Goal: Find specific page/section: Find specific page/section

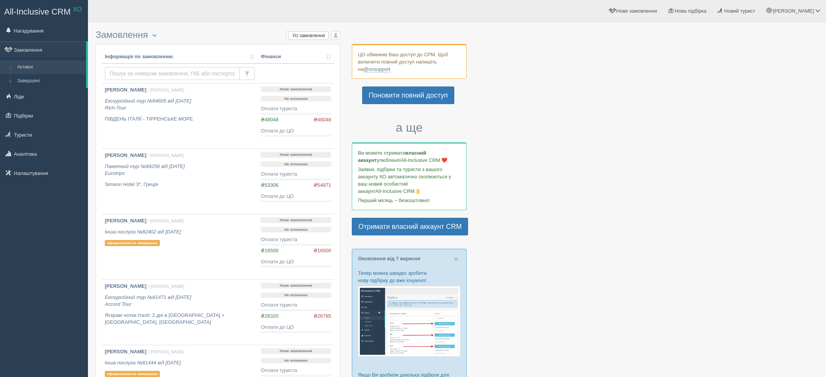
click at [205, 71] on input "text" at bounding box center [172, 73] width 135 height 13
paste input "KUNKO VALENTYNA"
type input "KUNKO VALENTYNA"
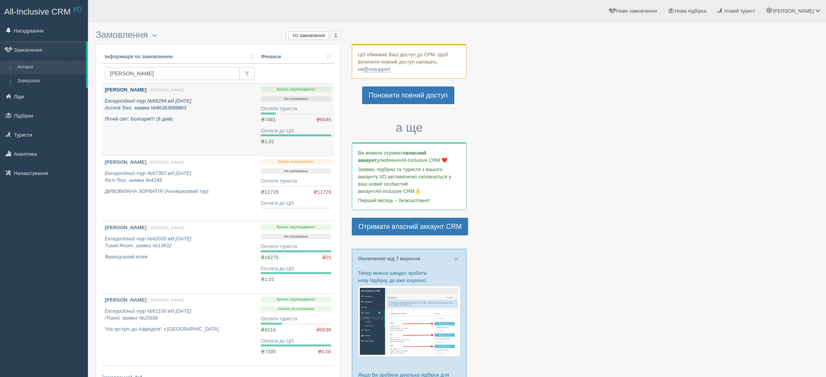
click at [148, 95] on div "Кунько Валентина / Віктор Т. Екскурсійний тур №68294 від 20.01.2025 Accord Tour…" at bounding box center [180, 104] width 150 height 36
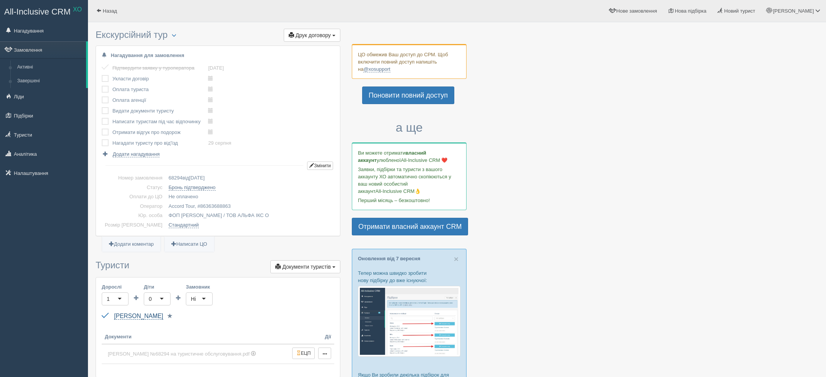
click at [160, 316] on link "Кунько Валентина" at bounding box center [138, 316] width 49 height 7
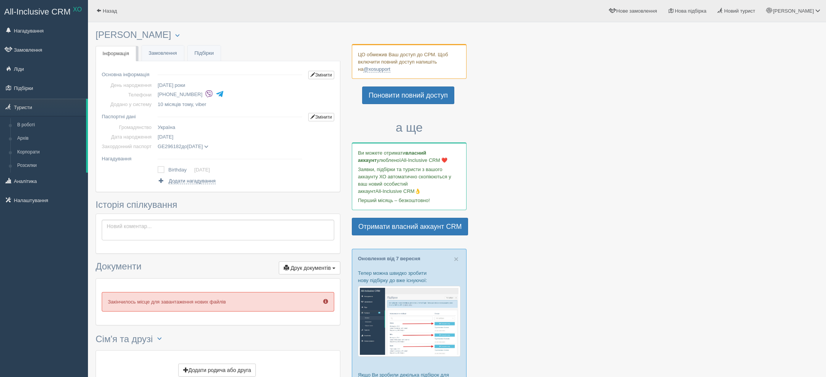
click at [205, 98] on li "+380 67 922 5379" at bounding box center [232, 94] width 148 height 11
click at [205, 95] on li "+380 67 922 5379" at bounding box center [232, 94] width 148 height 11
copy tbody "+380 67 922 5379"
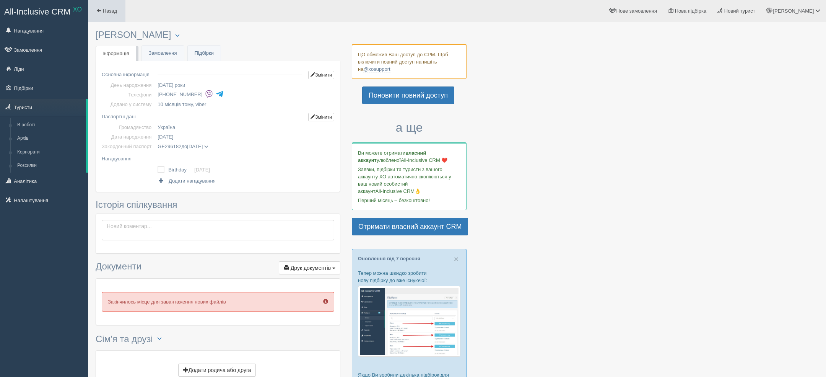
click at [106, 11] on span "Назад" at bounding box center [110, 11] width 14 height 6
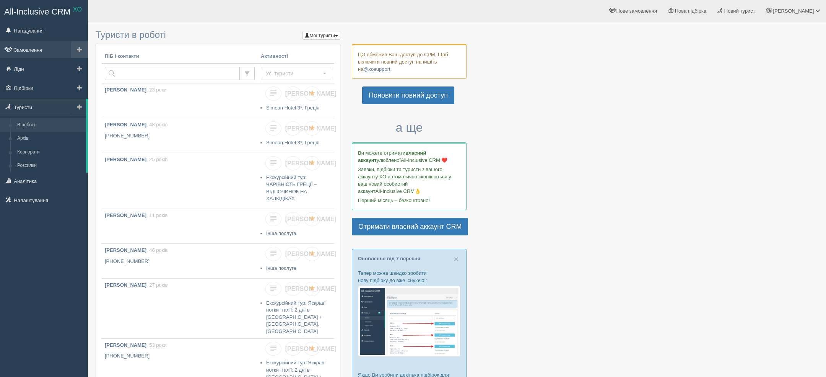
click at [46, 49] on link "Замовлення" at bounding box center [44, 49] width 88 height 17
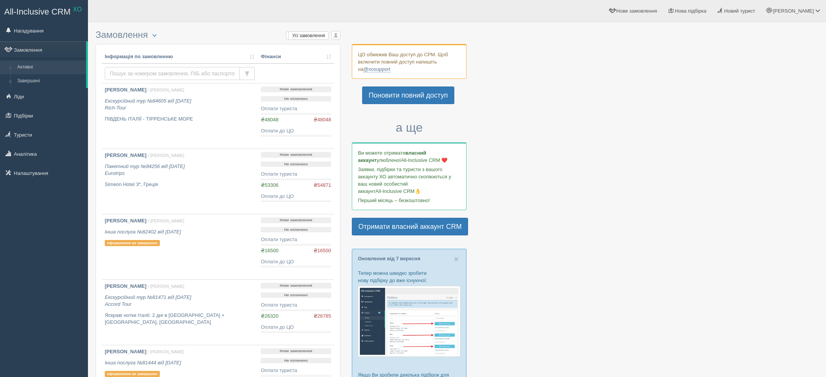
click at [147, 71] on input "text" at bounding box center [172, 73] width 135 height 13
paste input "[PHONE_NUMBER]"
type input "[PHONE_NUMBER]"
click at [142, 69] on input "text" at bounding box center [172, 73] width 135 height 13
type input "kunko"
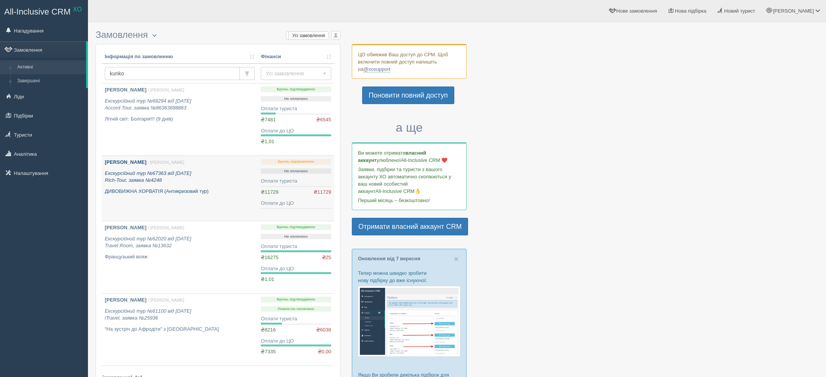
click at [160, 188] on p "ДИВОВИЖНА ХОРВАТІЯ (Антикризовий тур)" at bounding box center [180, 191] width 150 height 7
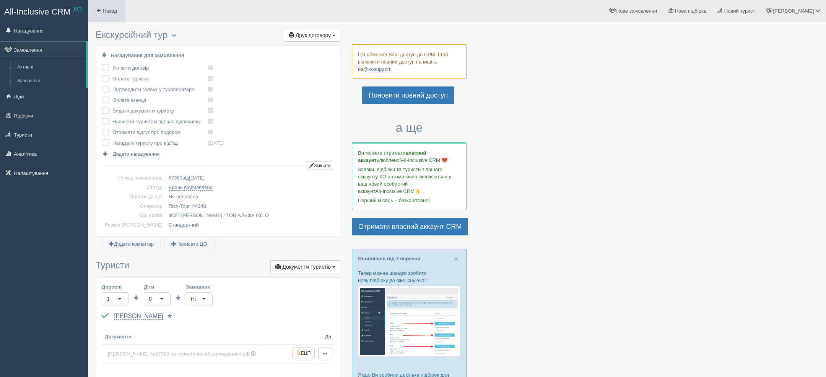
click at [111, 4] on link "Назад" at bounding box center [106, 11] width 37 height 22
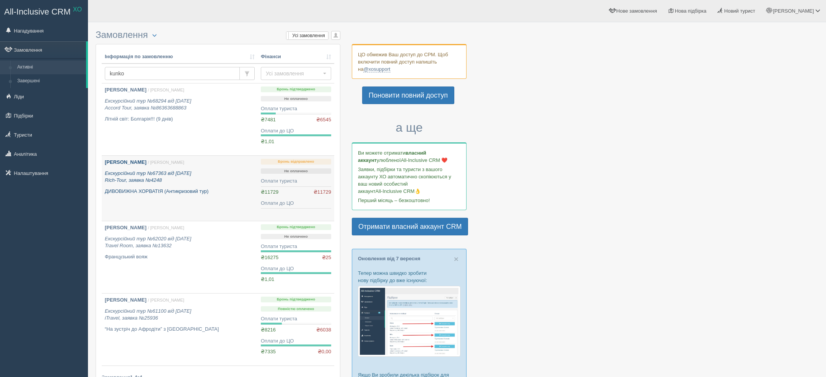
click at [178, 185] on div "[PERSON_NAME] / [PERSON_NAME] Екскурсійний тур №67363 від [DATE] Rich-Tour, зая…" at bounding box center [180, 177] width 150 height 36
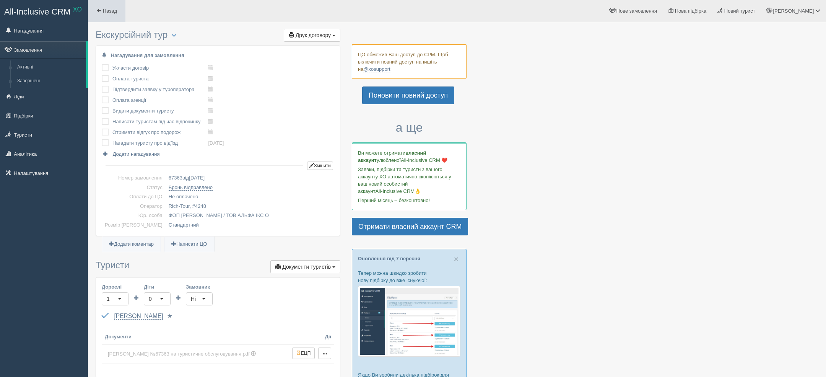
click at [107, 17] on link "Назад" at bounding box center [106, 11] width 37 height 22
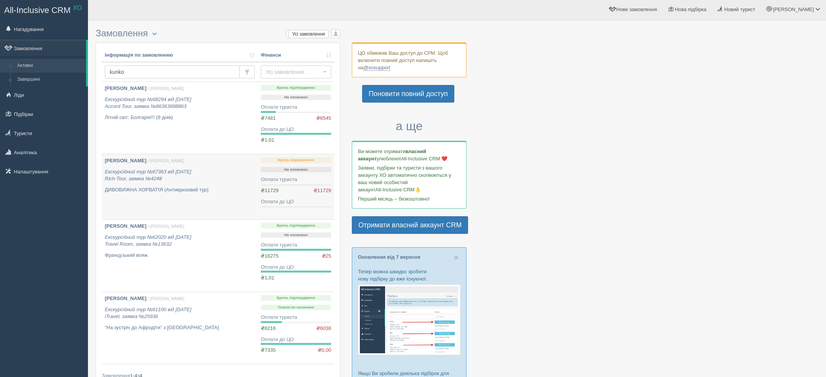
scroll to position [3, 0]
